Goal: Information Seeking & Learning: Learn about a topic

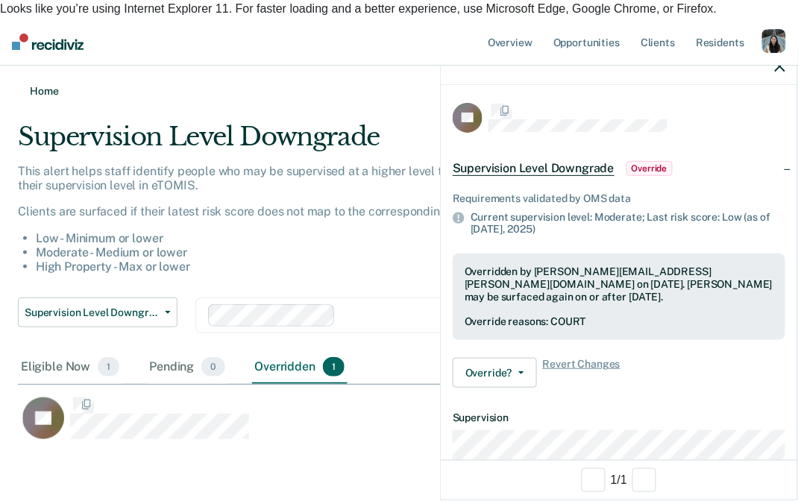
scroll to position [317, 762]
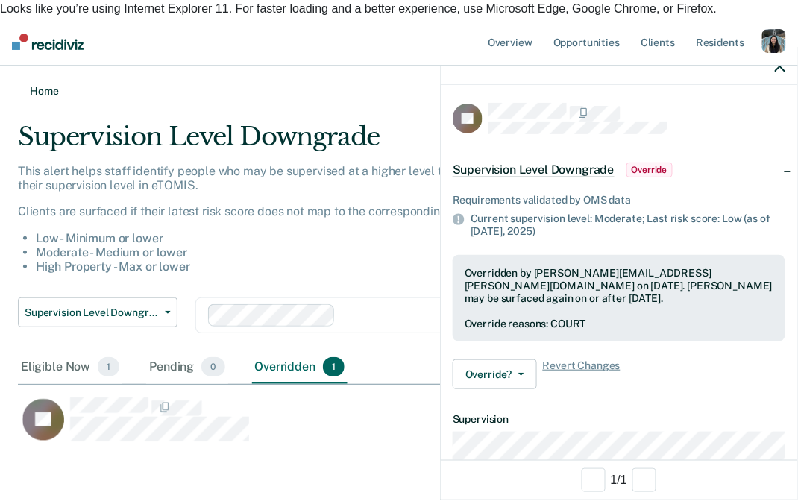
click at [56, 84] on link "Home" at bounding box center [399, 91] width 762 height 14
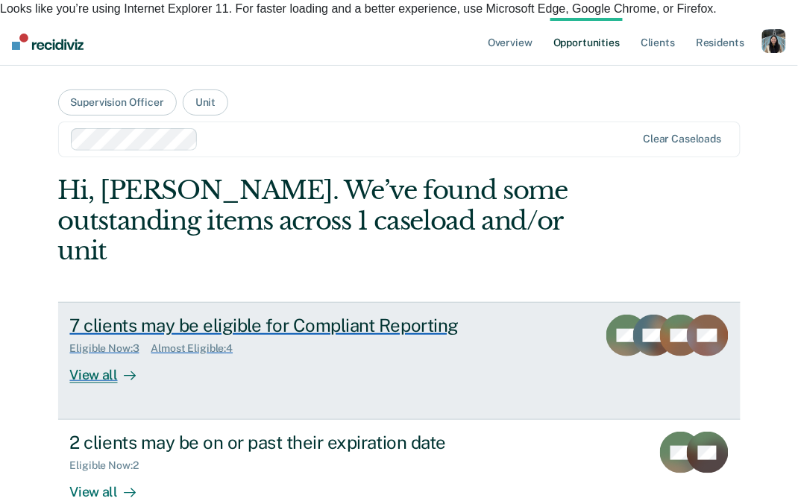
click at [244, 315] on div "7 clients may be eligible for Compliant Reporting Eligible Now : 3 Almost Eligi…" at bounding box center [345, 349] width 551 height 69
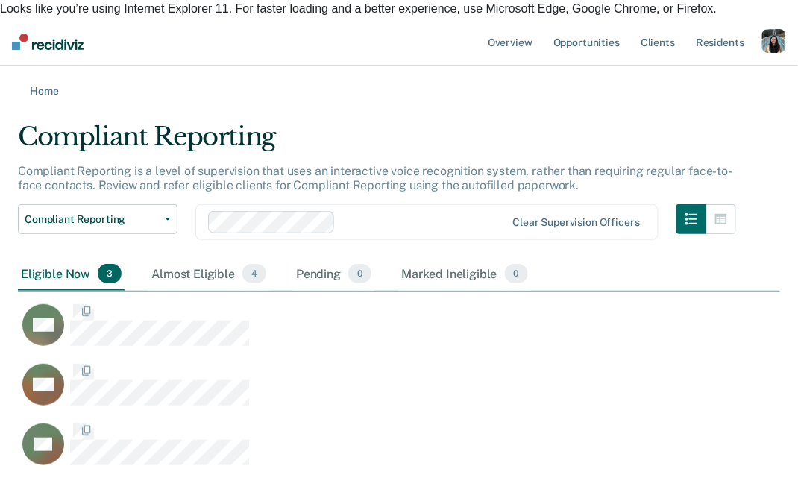
scroll to position [1, 1]
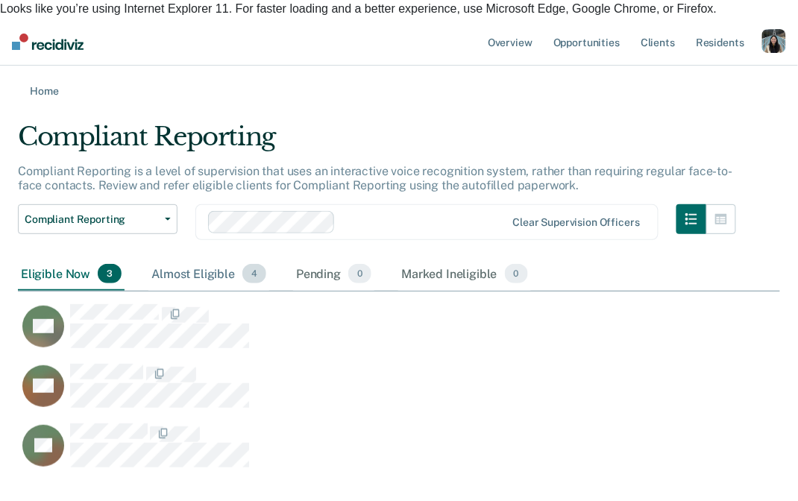
click at [198, 258] on div "Almost Eligible 4" at bounding box center [208, 274] width 121 height 33
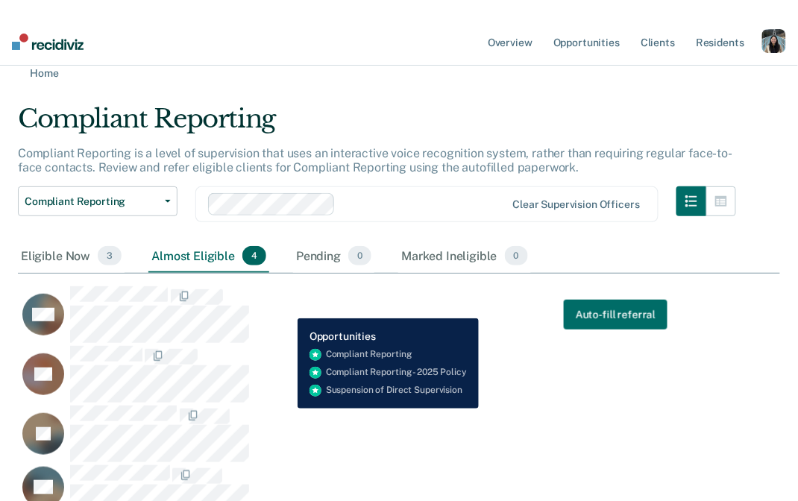
scroll to position [0, 0]
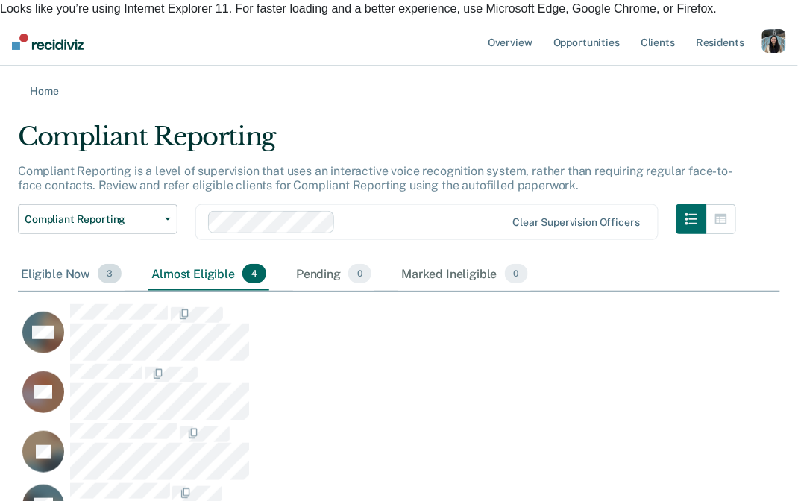
click at [69, 258] on div "Eligible Now 3" at bounding box center [71, 274] width 107 height 33
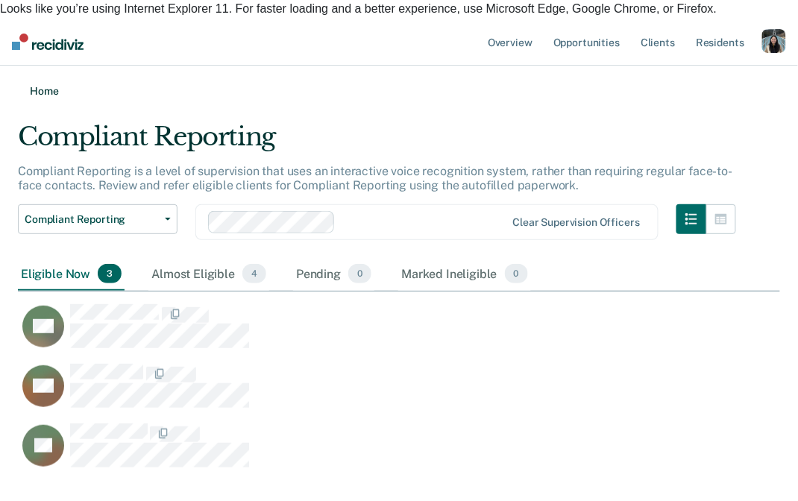
click at [55, 84] on link "Home" at bounding box center [399, 91] width 762 height 14
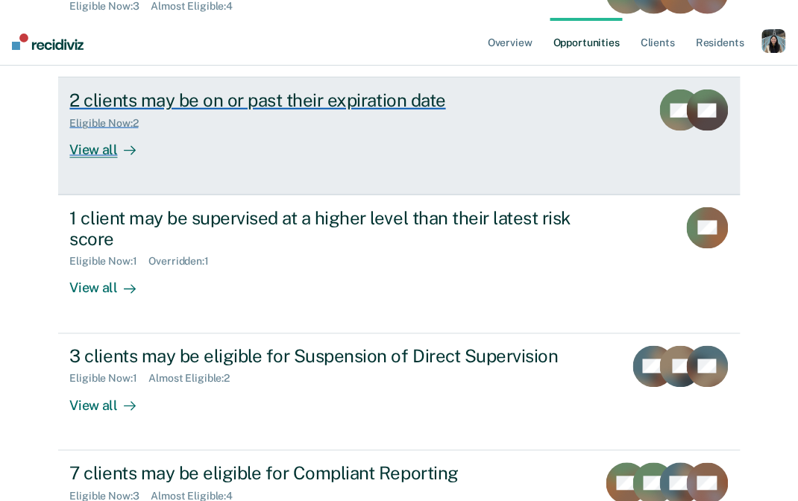
scroll to position [347, 0]
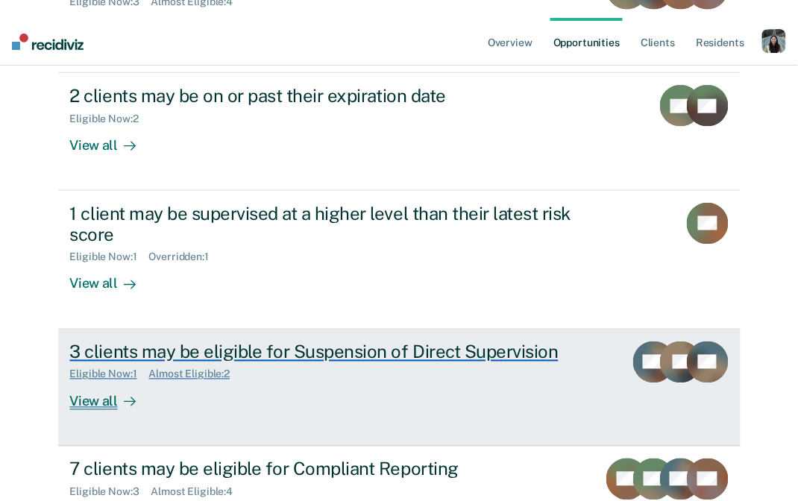
click at [268, 348] on div "3 clients may be eligible for Suspension of Direct Supervision Eligible Now : 1…" at bounding box center [349, 375] width 559 height 69
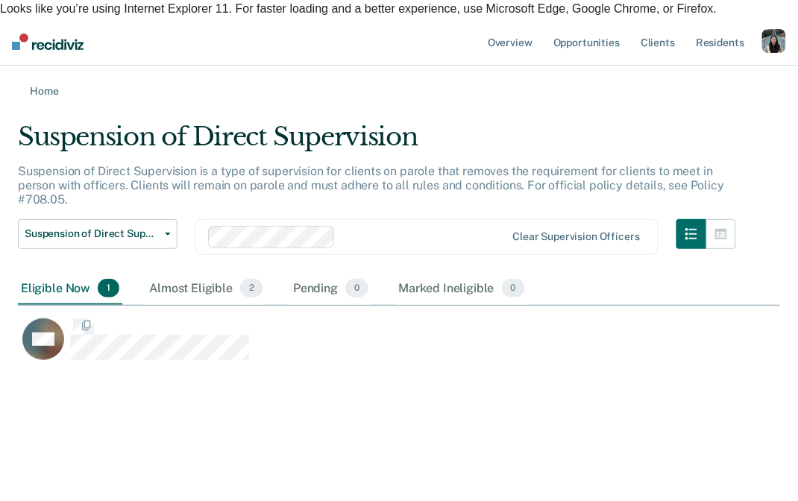
scroll to position [286, 762]
click at [212, 273] on div "Almost Eligible 2" at bounding box center [206, 289] width 120 height 33
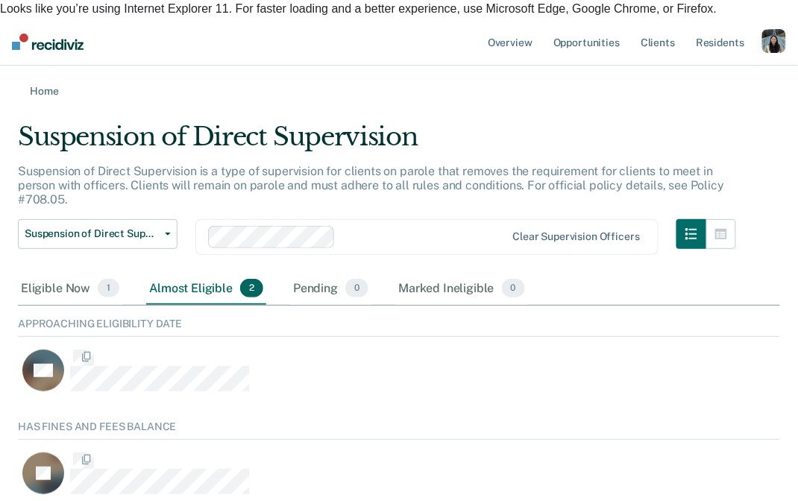
scroll to position [91, 762]
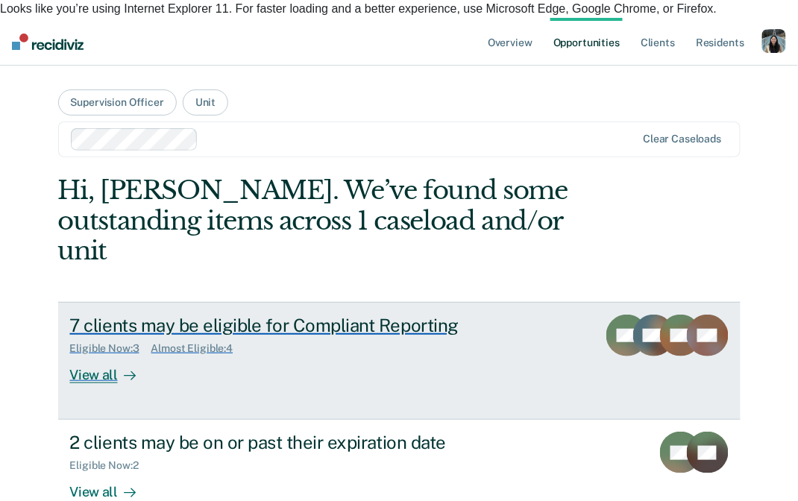
click at [272, 331] on div "7 clients may be eligible for Compliant Reporting Eligible Now : 3 Almost Eligi…" at bounding box center [345, 349] width 551 height 69
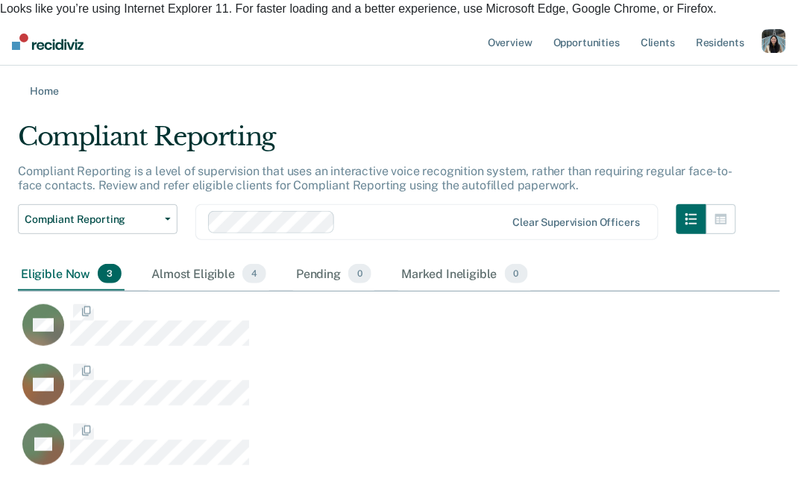
scroll to position [356, 762]
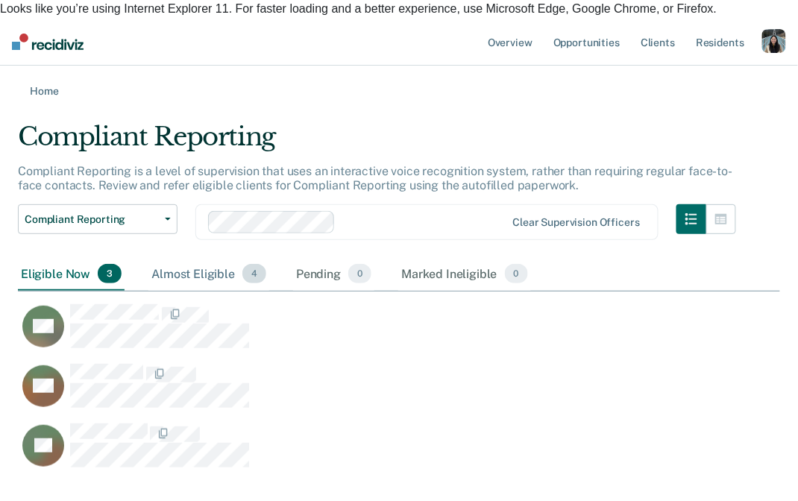
click at [202, 258] on div "Almost Eligible 4" at bounding box center [208, 274] width 121 height 33
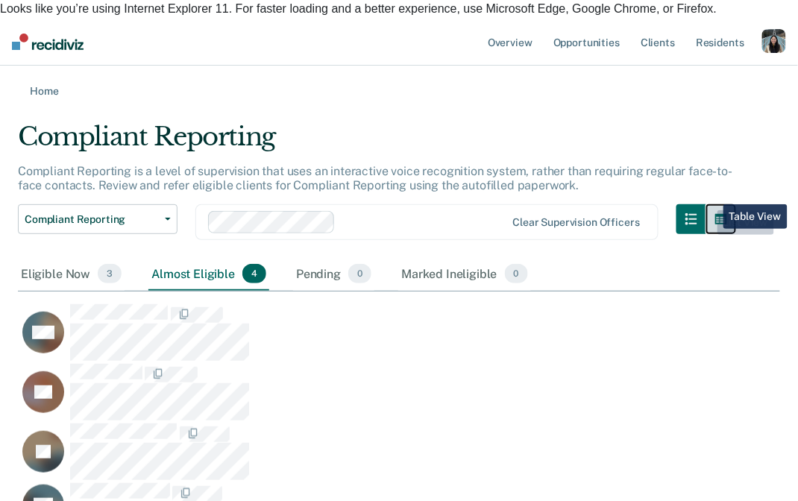
click at [712, 204] on button "button" at bounding box center [721, 219] width 30 height 30
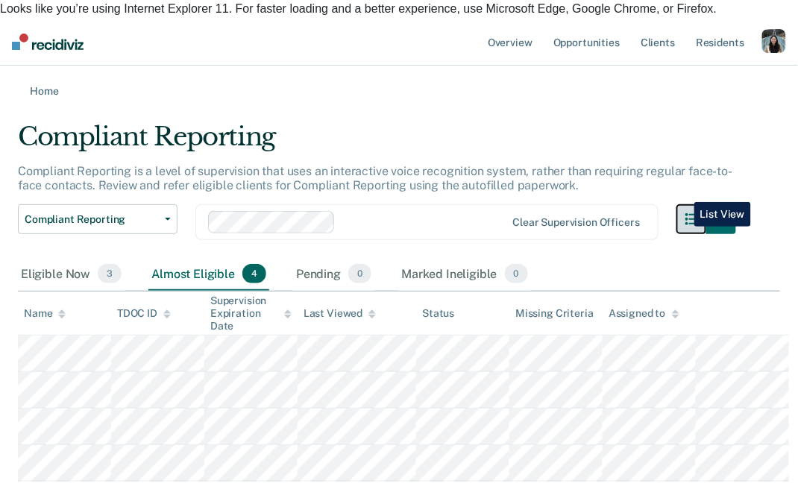
click at [683, 204] on button "button" at bounding box center [691, 219] width 30 height 30
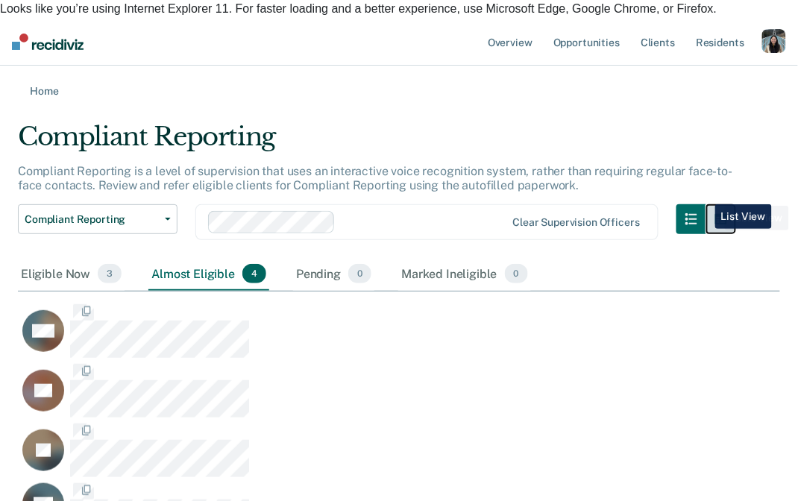
click at [717, 214] on icon "button" at bounding box center [721, 219] width 12 height 10
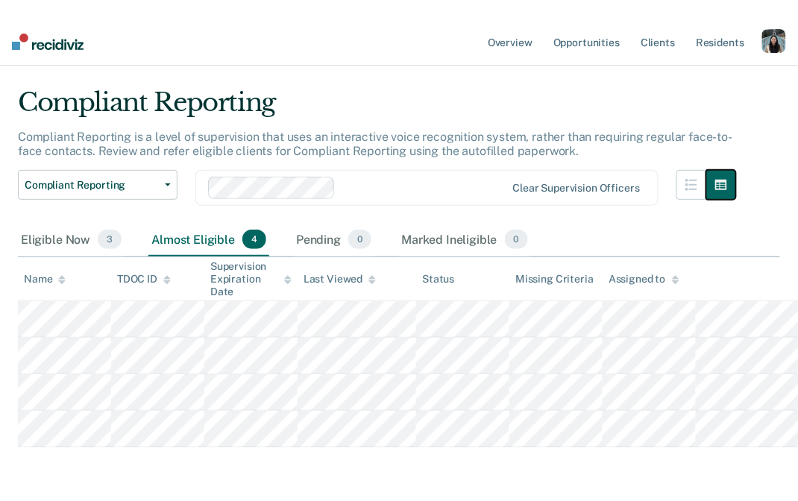
scroll to position [22, 0]
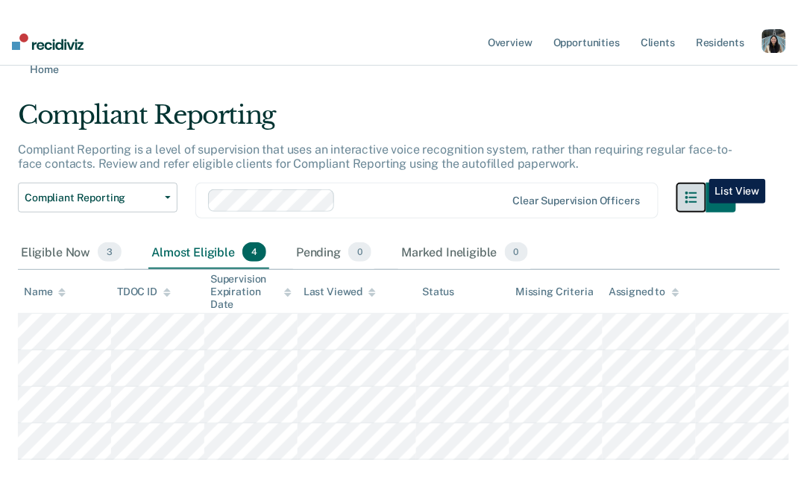
click at [698, 183] on button "button" at bounding box center [691, 198] width 30 height 30
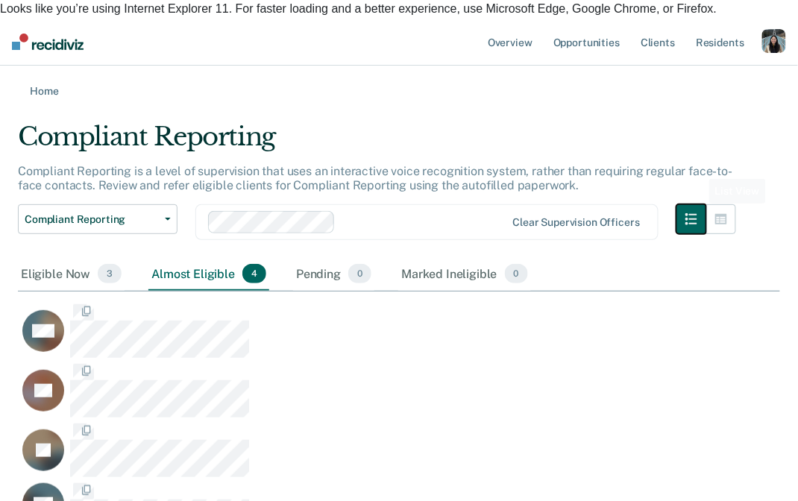
scroll to position [415, 762]
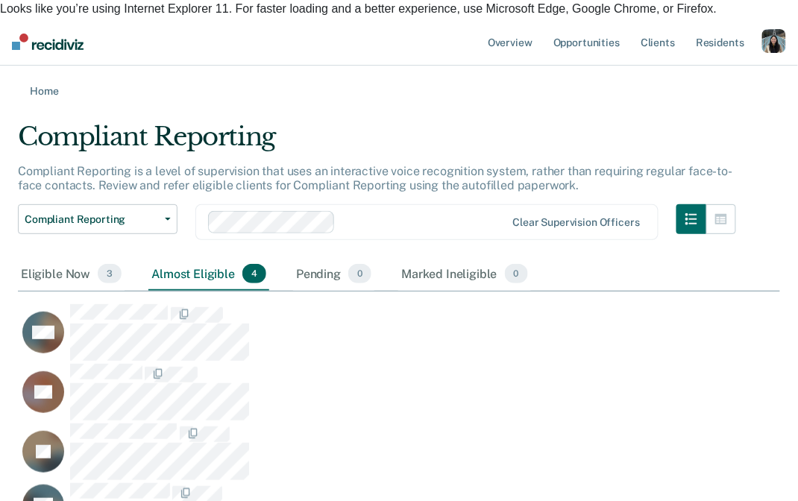
click at [713, 172] on div "Compliant Reporting is a level of supervision that uses an interactive voice re…" at bounding box center [377, 184] width 718 height 40
click at [720, 214] on icon "button" at bounding box center [721, 219] width 12 height 10
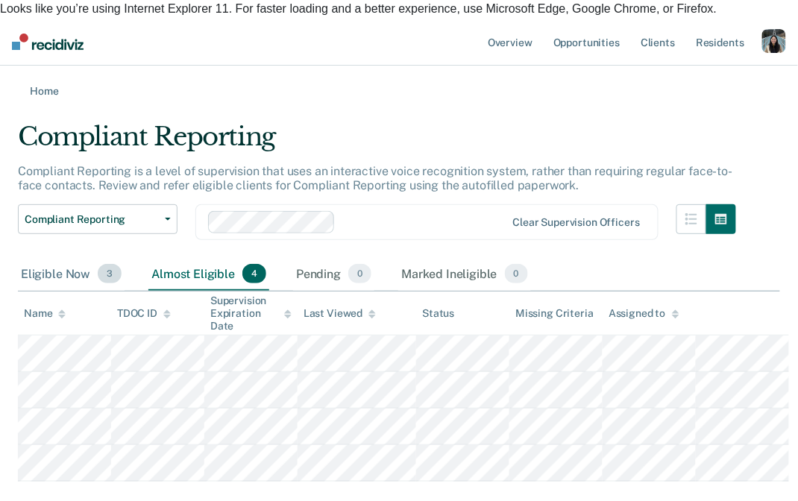
click at [40, 258] on div "Eligible Now 3" at bounding box center [71, 274] width 107 height 33
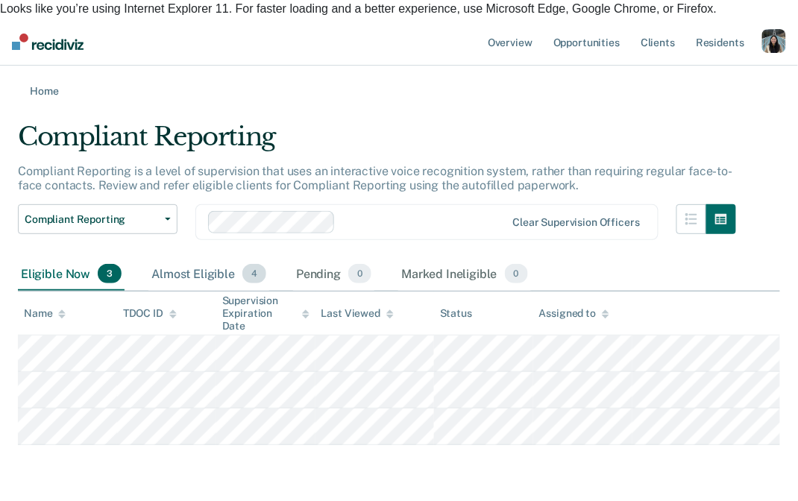
click at [151, 258] on div "Almost Eligible 4" at bounding box center [208, 274] width 121 height 33
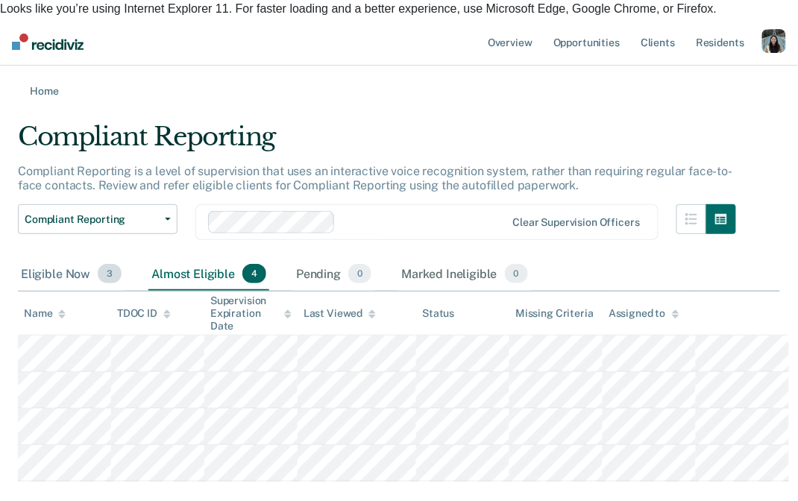
click at [83, 258] on div "Eligible Now 3" at bounding box center [71, 274] width 107 height 33
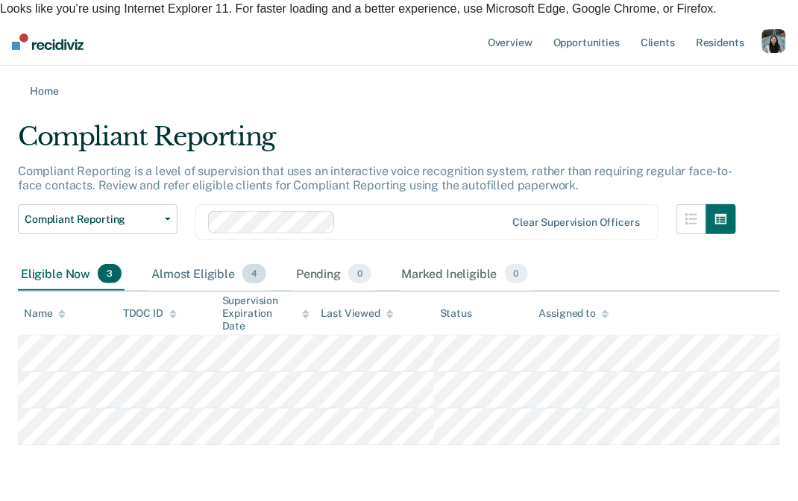
click at [198, 258] on div "Almost Eligible 4" at bounding box center [208, 274] width 121 height 33
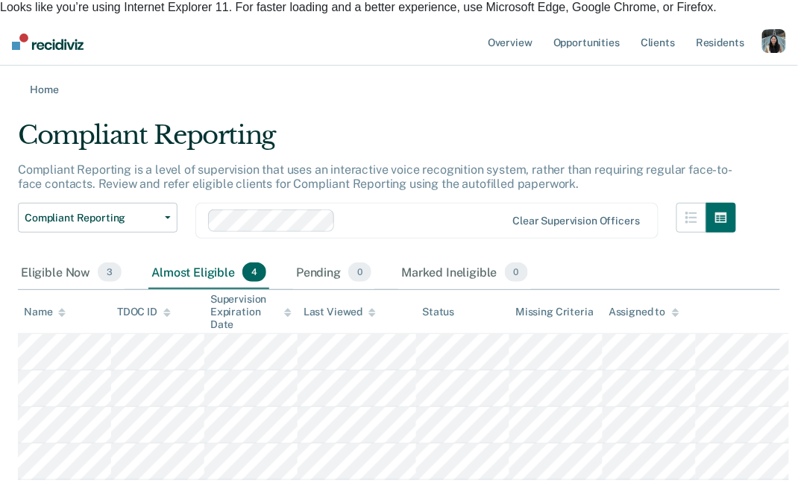
scroll to position [0, 0]
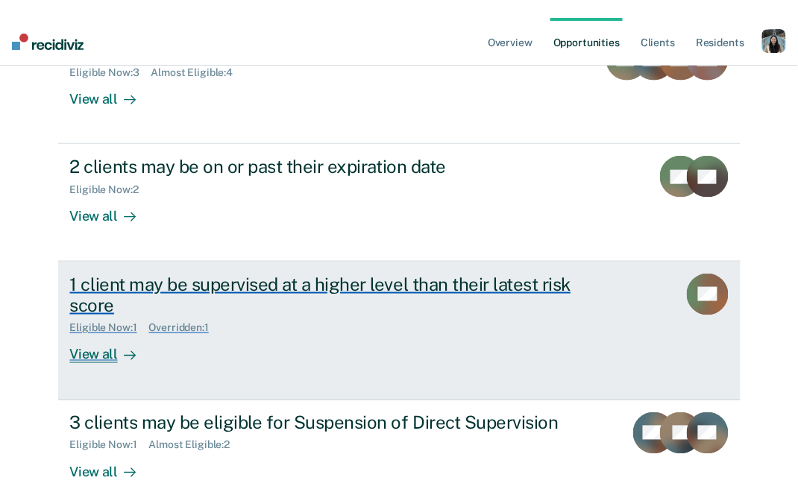
scroll to position [280, 0]
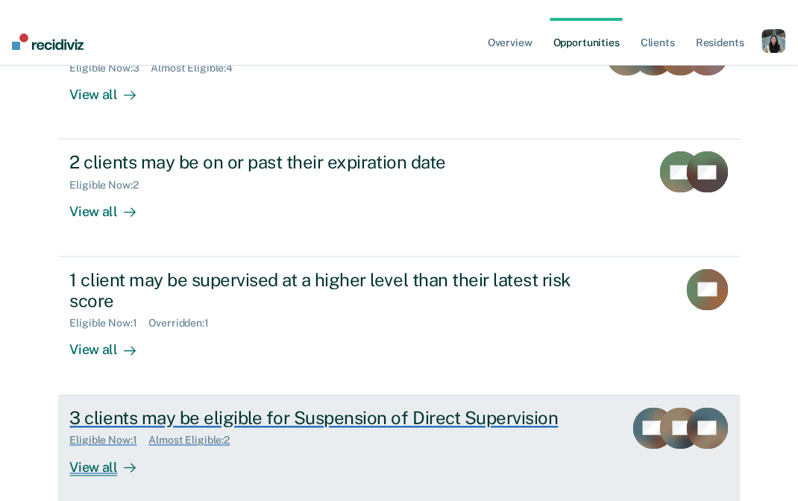
click at [287, 429] on div "Eligible Now : 1 Almost Eligible : 2" at bounding box center [331, 438] width 523 height 19
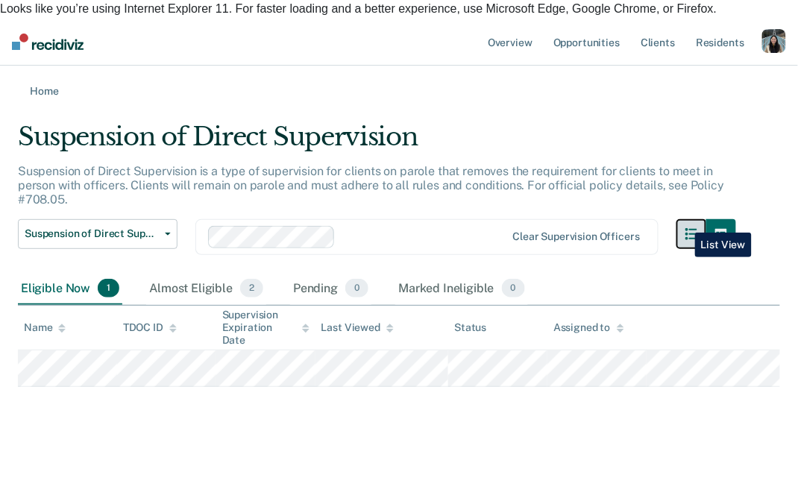
click at [684, 221] on button "button" at bounding box center [691, 234] width 30 height 30
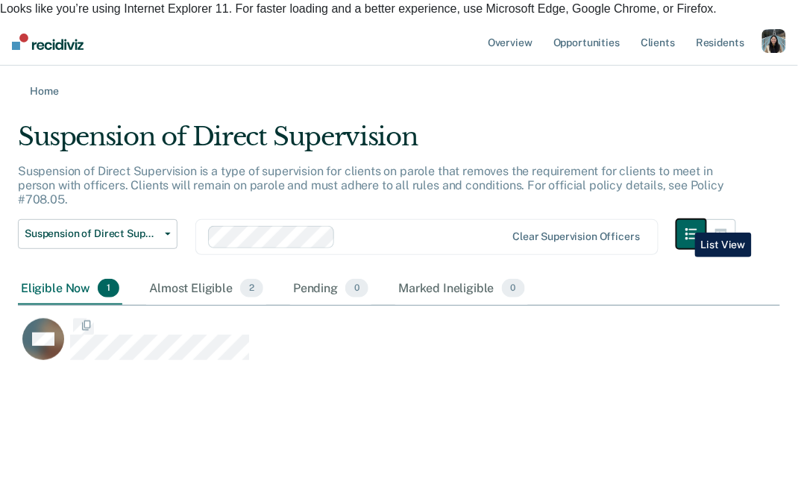
scroll to position [286, 762]
